Goal: Task Accomplishment & Management: Manage account settings

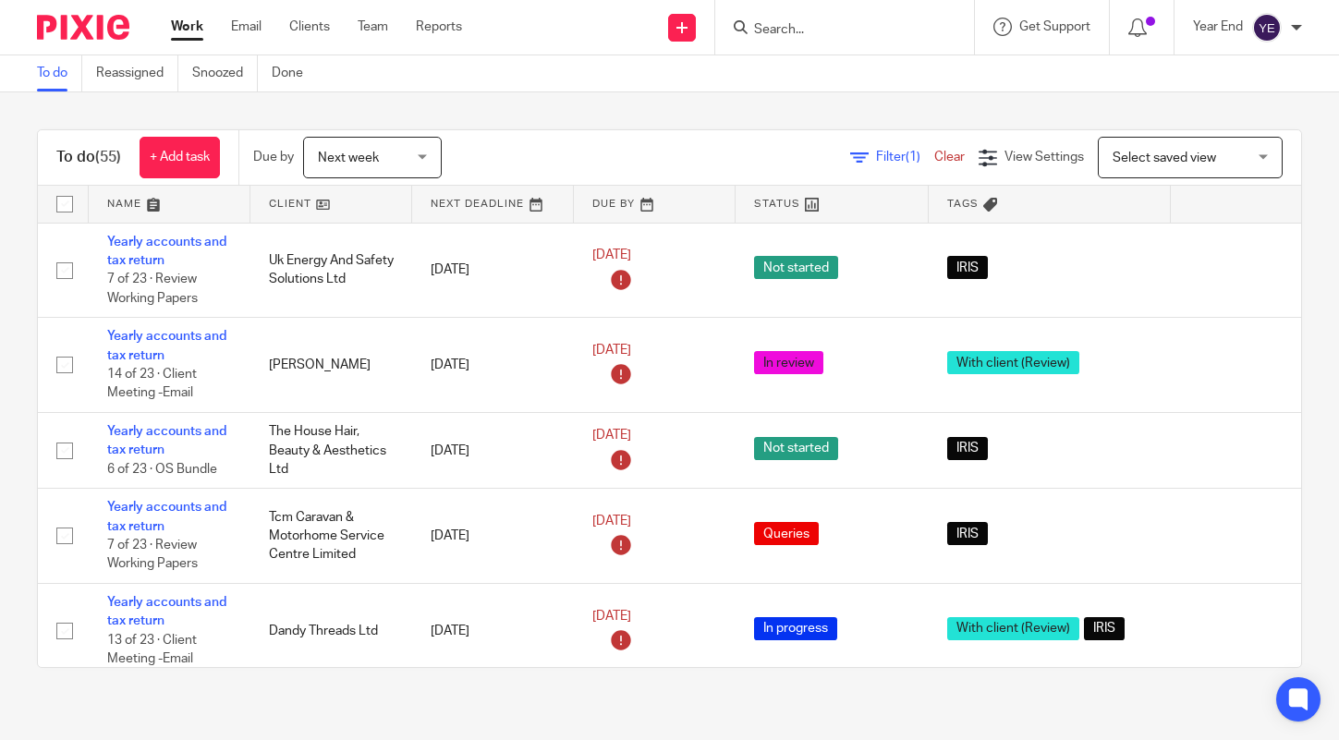
click at [858, 35] on input "Search" at bounding box center [835, 30] width 166 height 17
type input "zsi"
click at [835, 69] on link at bounding box center [863, 72] width 229 height 28
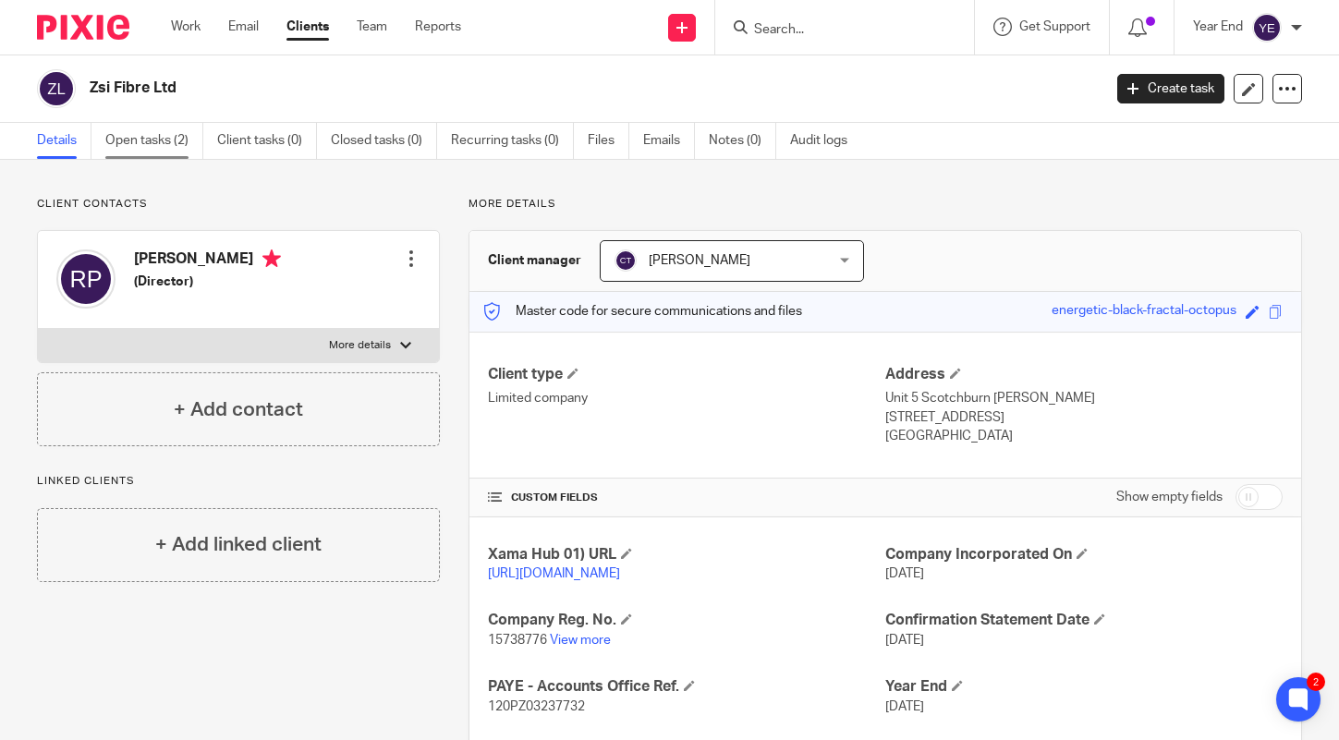
click at [154, 142] on link "Open tasks (2)" at bounding box center [154, 141] width 98 height 36
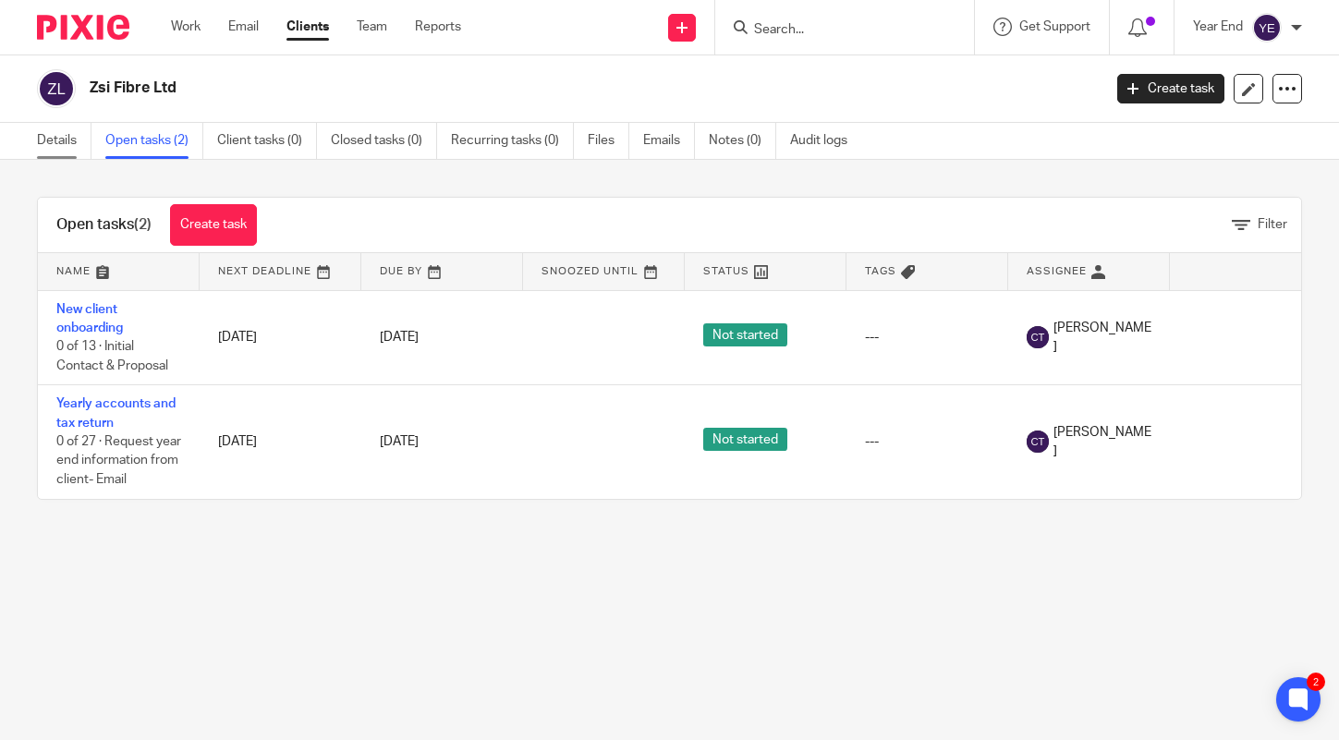
click at [61, 145] on link "Details" at bounding box center [64, 141] width 55 height 36
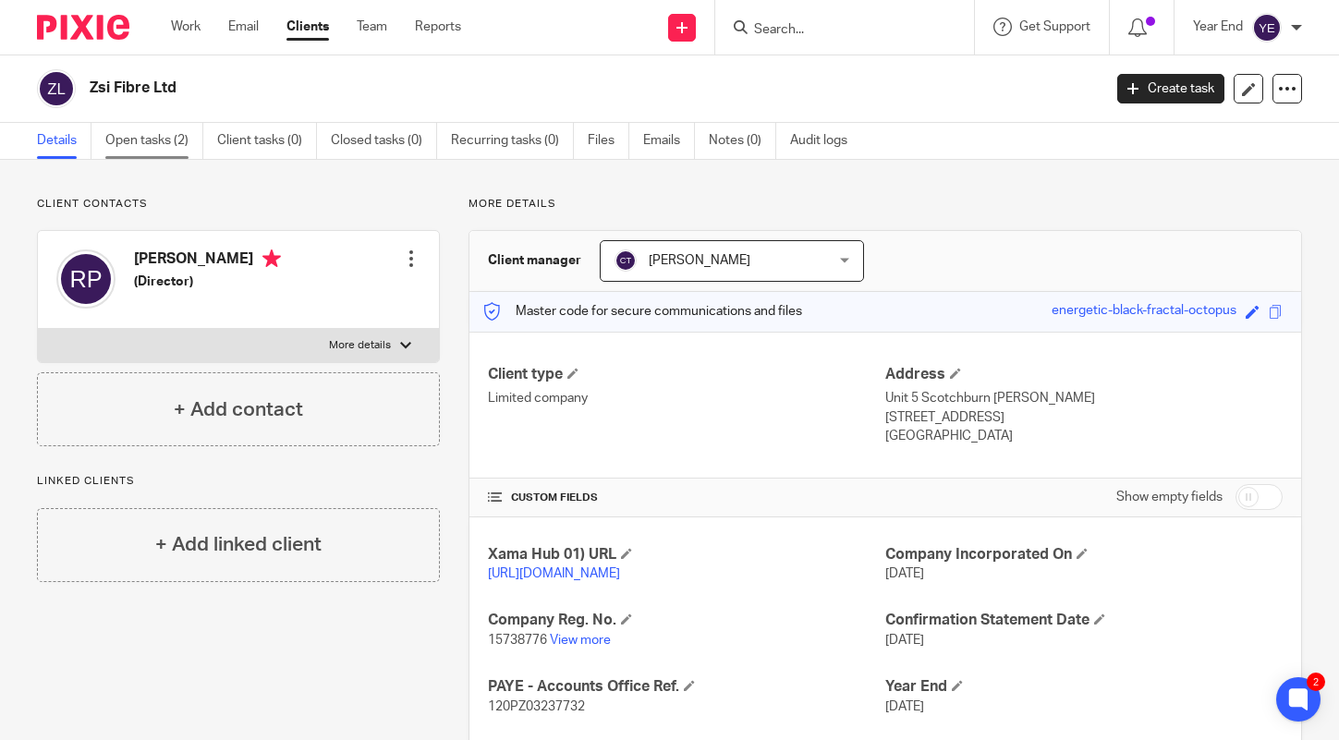
click at [152, 137] on link "Open tasks (2)" at bounding box center [154, 141] width 98 height 36
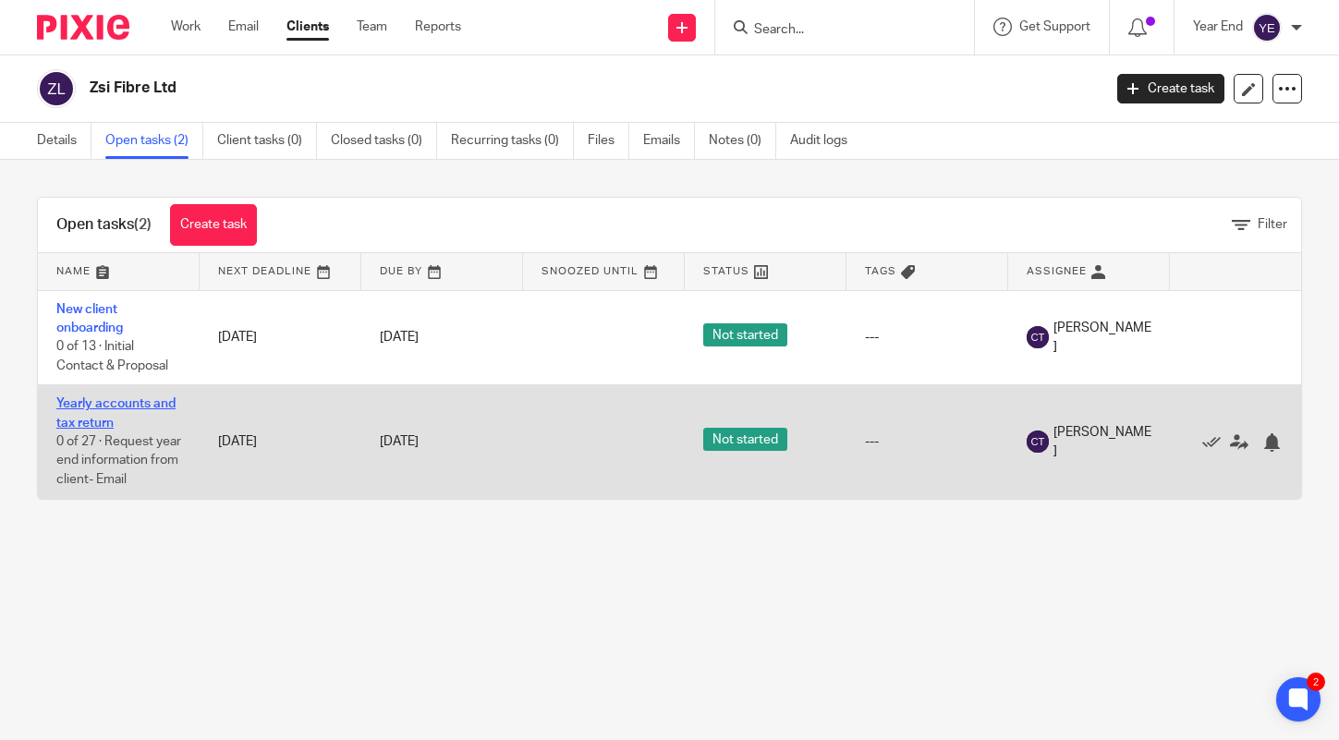
click at [126, 401] on link "Yearly accounts and tax return" at bounding box center [115, 412] width 119 height 31
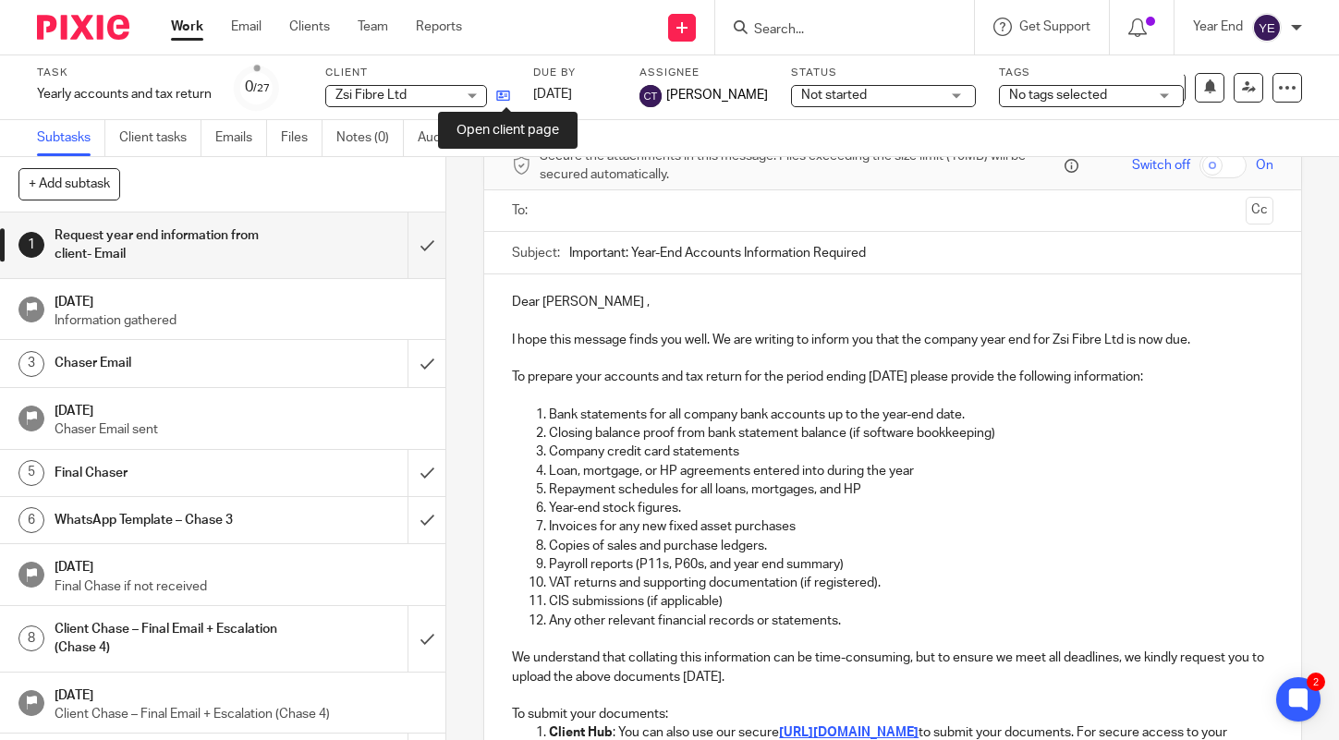
click at [503, 96] on icon at bounding box center [503, 96] width 14 height 14
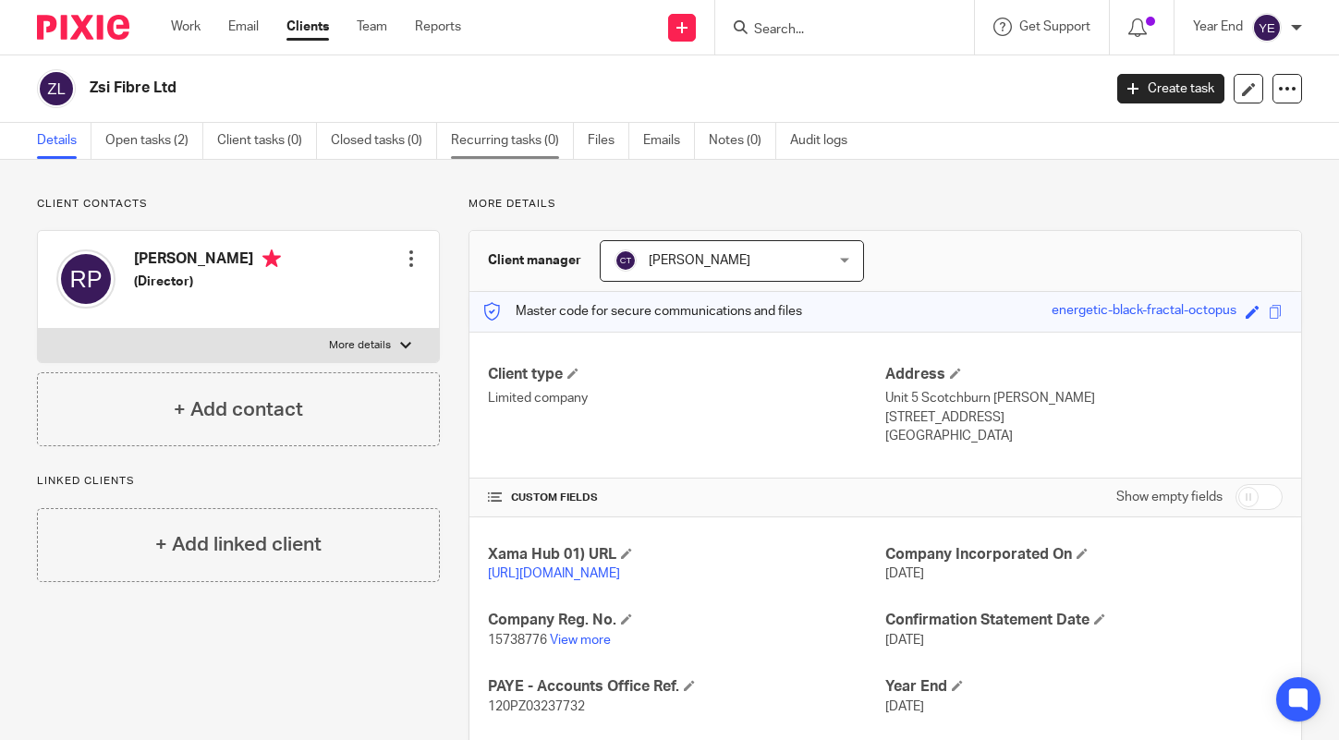
click at [528, 142] on link "Recurring tasks (0)" at bounding box center [512, 141] width 123 height 36
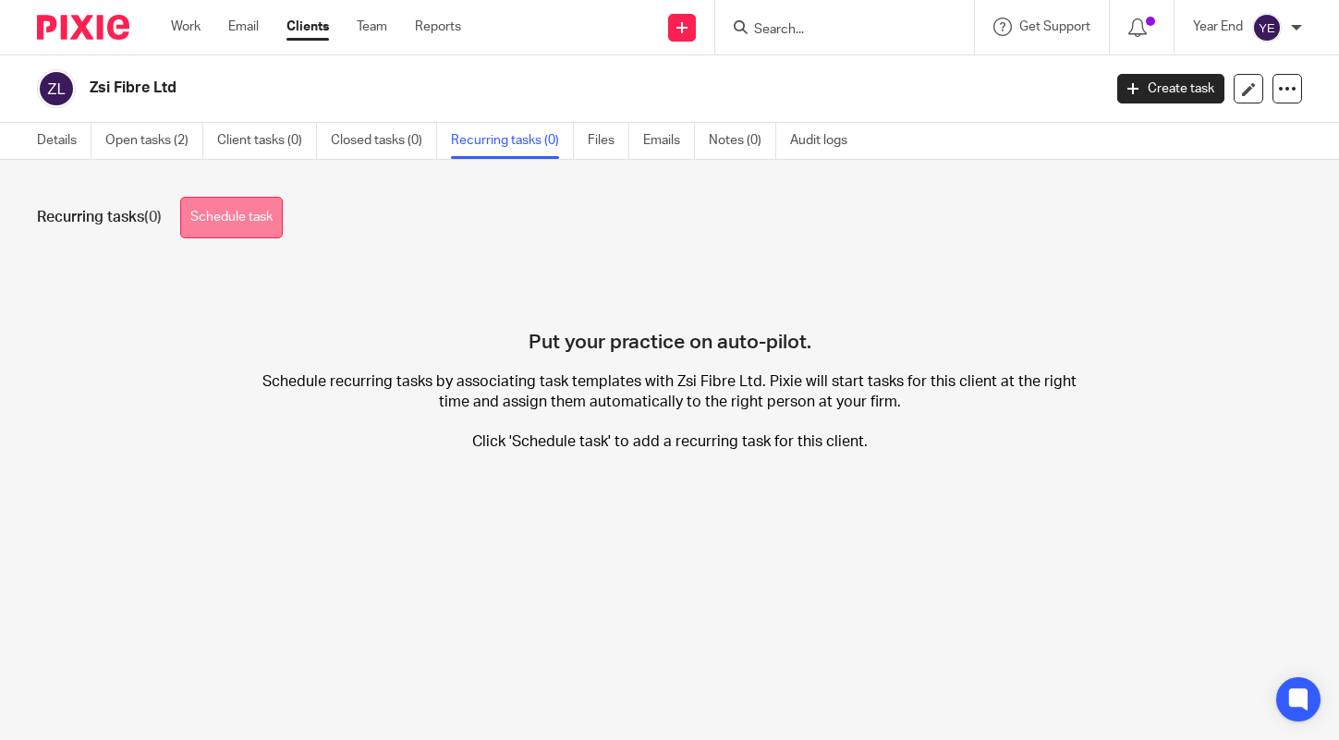
click at [233, 226] on link "Schedule task" at bounding box center [231, 218] width 103 height 42
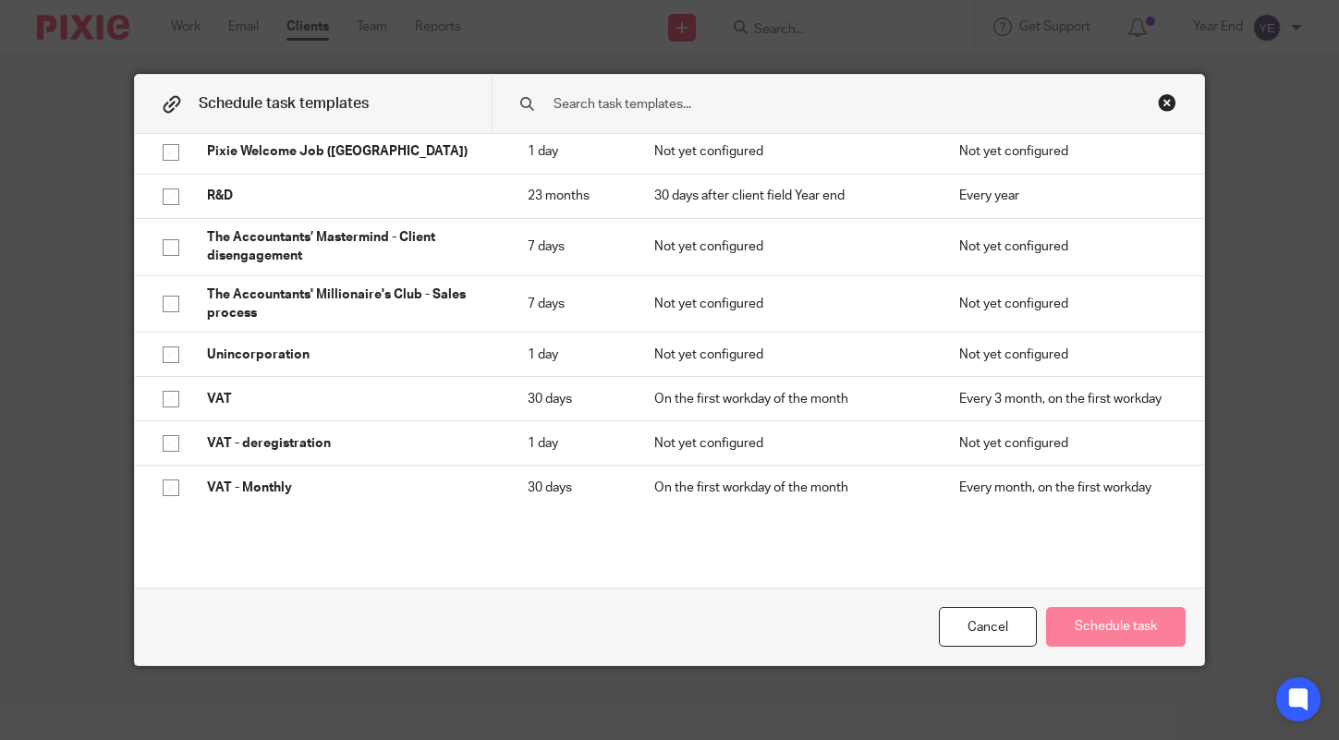
scroll to position [749, 0]
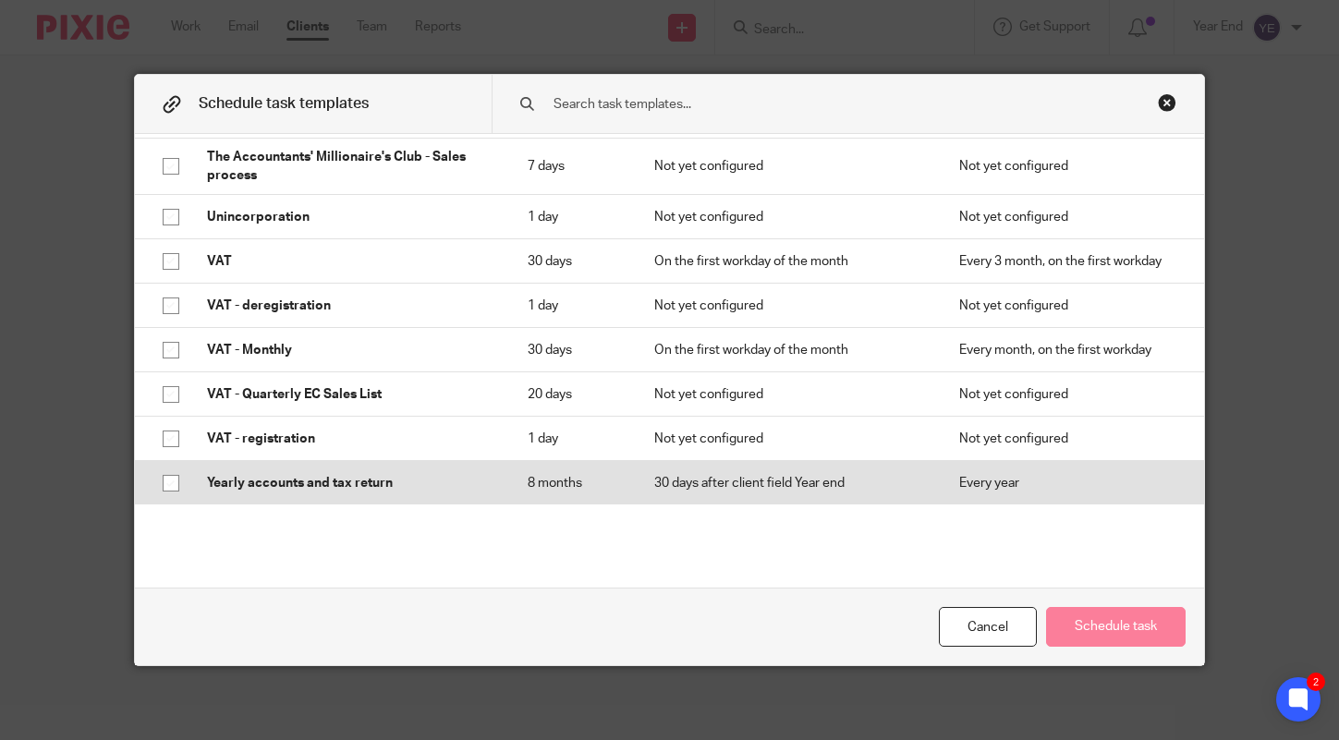
click at [354, 481] on p "Yearly accounts and tax return" at bounding box center [349, 483] width 284 height 18
checkbox input "true"
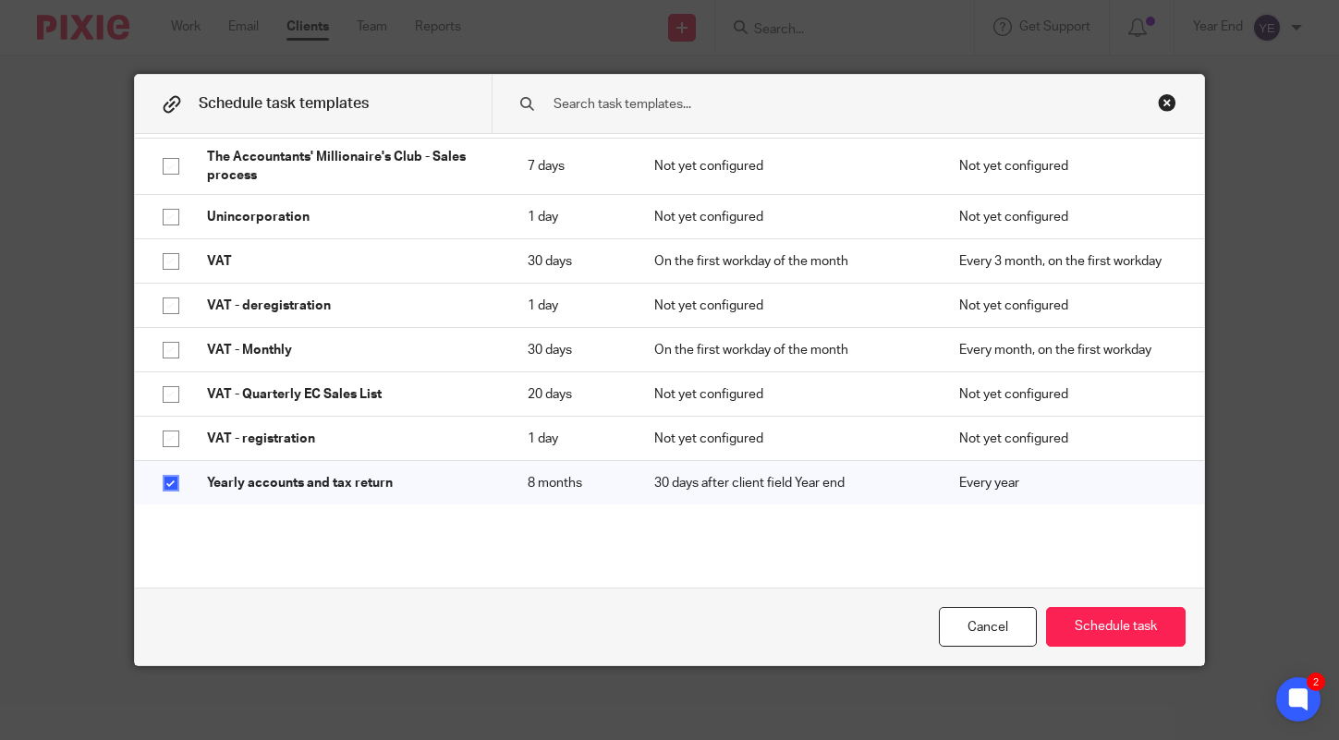
click at [1161, 102] on div "Close this dialog window" at bounding box center [1167, 102] width 18 height 18
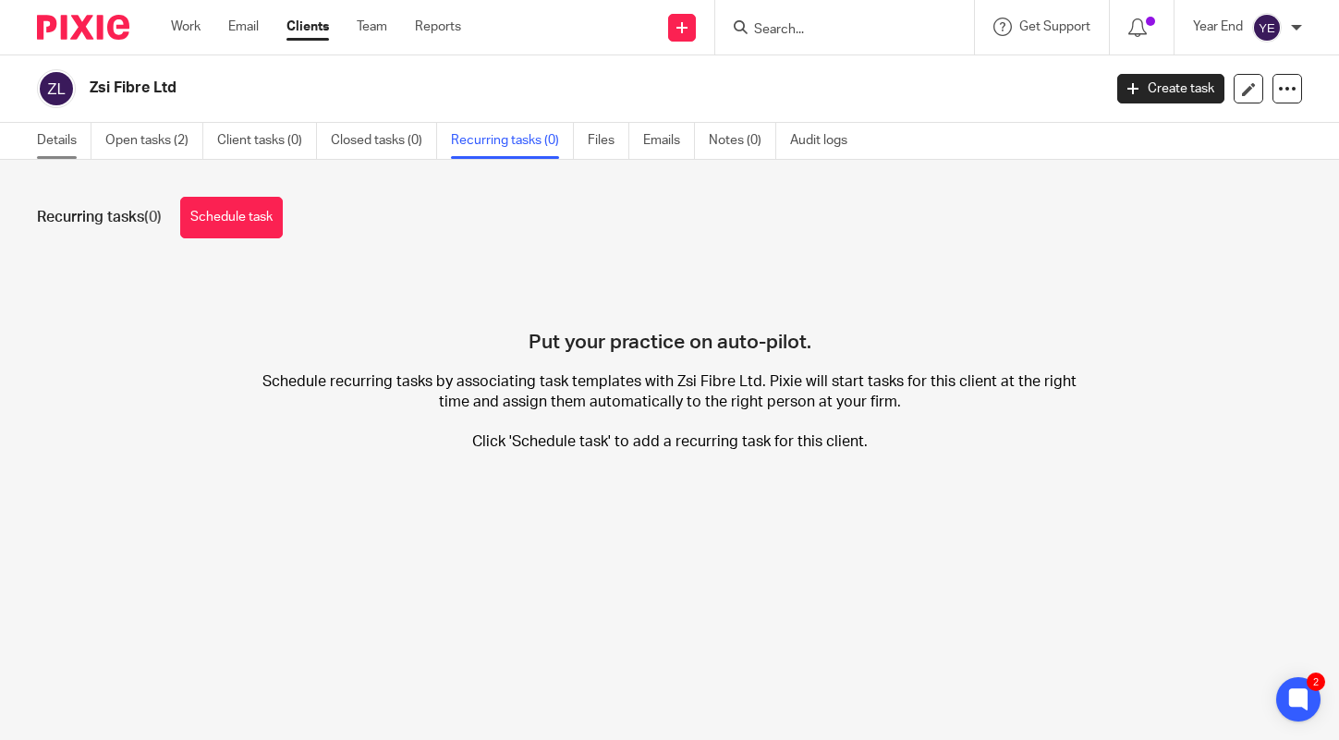
click at [79, 140] on link "Details" at bounding box center [64, 141] width 55 height 36
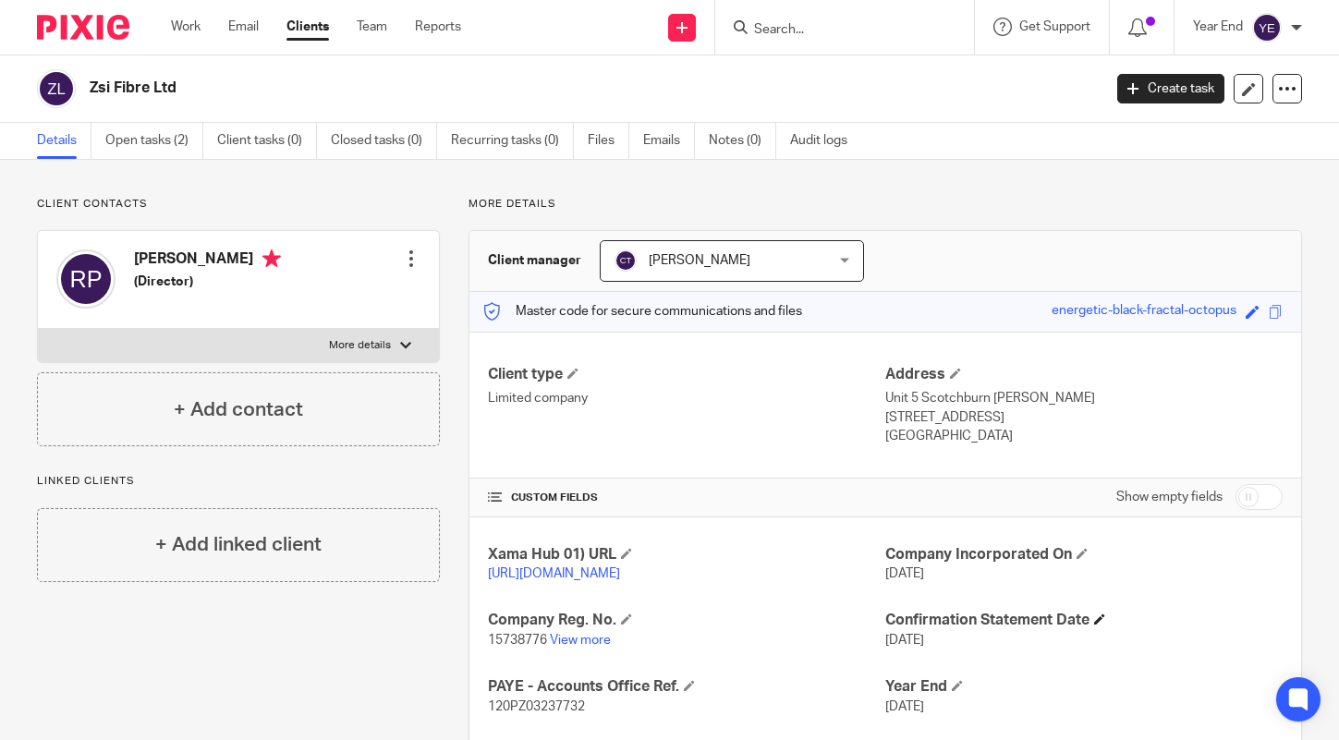
scroll to position [395, 0]
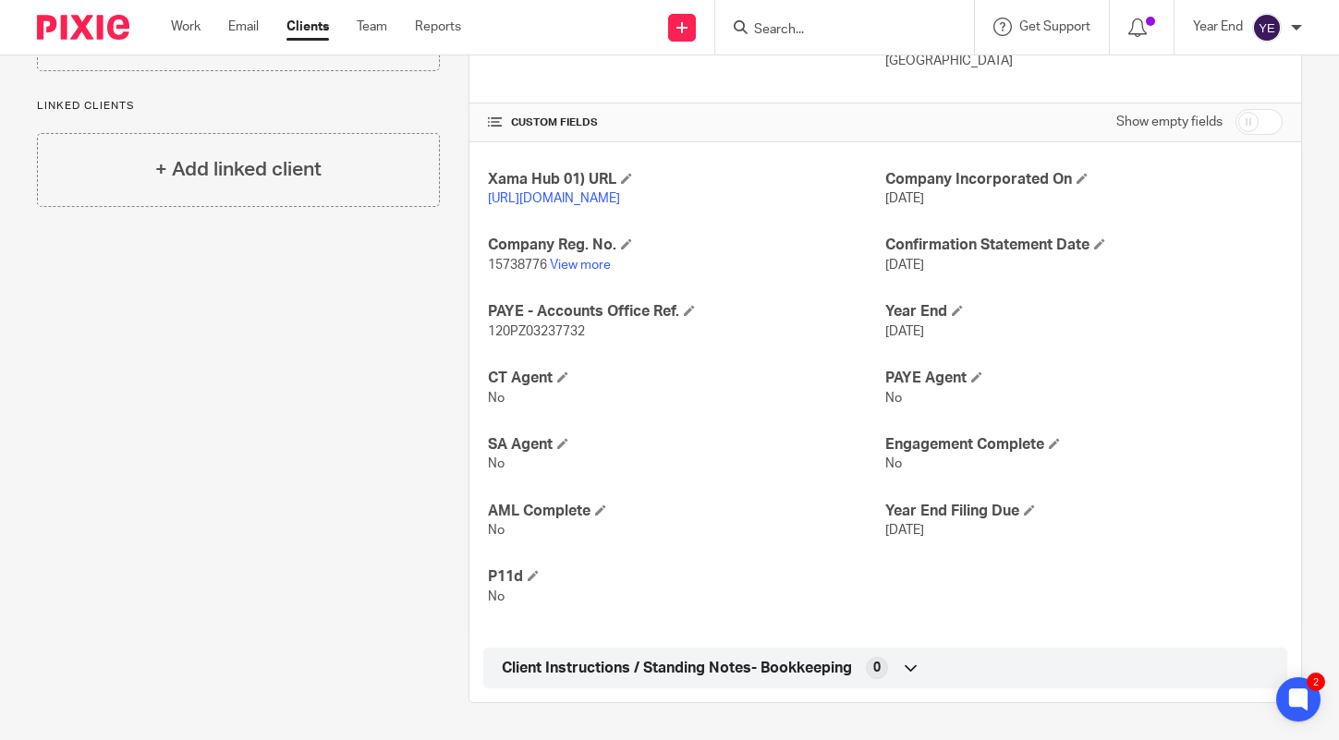
click at [909, 670] on icon at bounding box center [911, 668] width 18 height 18
click at [903, 667] on icon at bounding box center [911, 668] width 18 height 18
click at [902, 672] on icon at bounding box center [911, 668] width 18 height 18
click at [910, 672] on div "Client type Limited company Address Unit 5 Scotchburn [PERSON_NAME] [PERSON_NAM…" at bounding box center [886, 323] width 832 height 732
click at [773, 533] on p "No" at bounding box center [686, 530] width 397 height 18
